Goal: Obtain resource: Download file/media

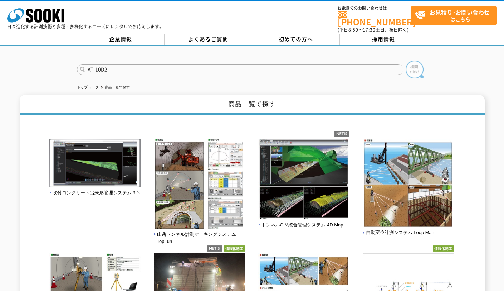
type input "AT-10D2"
click at [413, 63] on img at bounding box center [415, 69] width 18 height 18
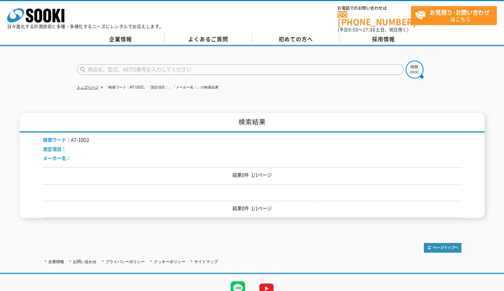
click at [129, 67] on input "text" at bounding box center [240, 69] width 327 height 11
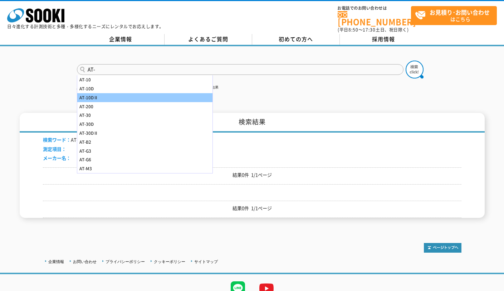
click at [98, 93] on div "AT-10DⅡ" at bounding box center [144, 97] width 135 height 9
type input "AT-10DⅡ"
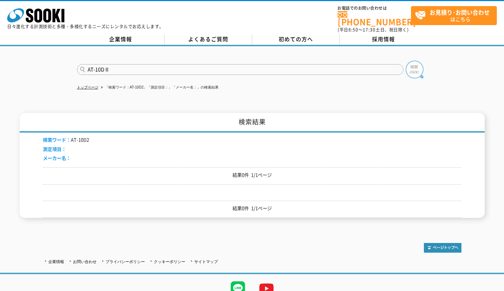
click at [410, 63] on img at bounding box center [415, 69] width 18 height 18
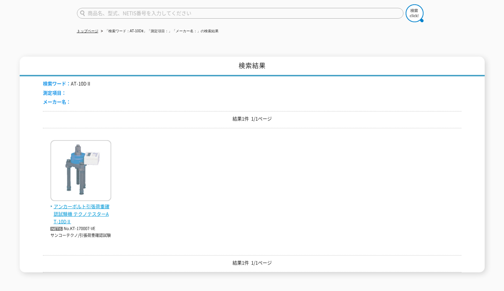
scroll to position [72, 0]
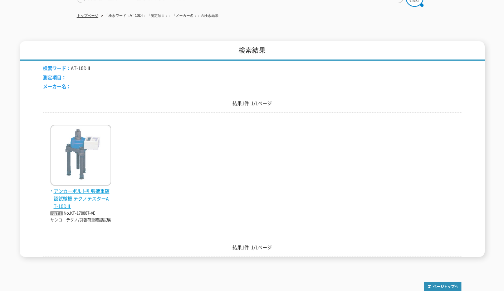
click at [83, 147] on img at bounding box center [80, 156] width 61 height 63
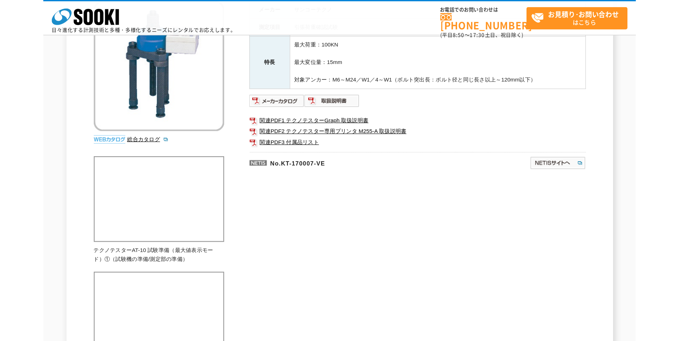
scroll to position [72, 0]
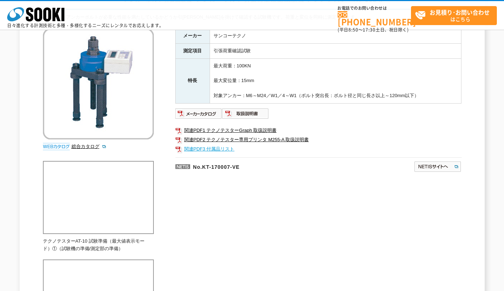
click at [211, 147] on link "関連PDF3 付属品リスト" at bounding box center [318, 148] width 286 height 9
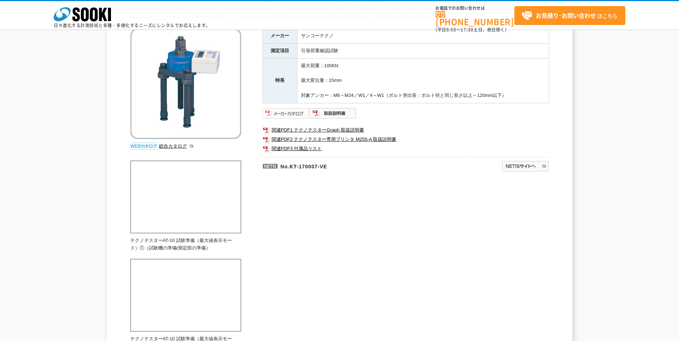
click at [289, 113] on img at bounding box center [286, 113] width 47 height 11
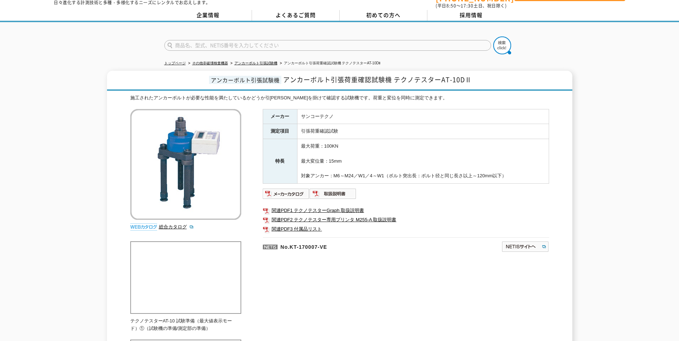
scroll to position [0, 0]
